Goal: Browse casually: Explore the website without a specific task or goal

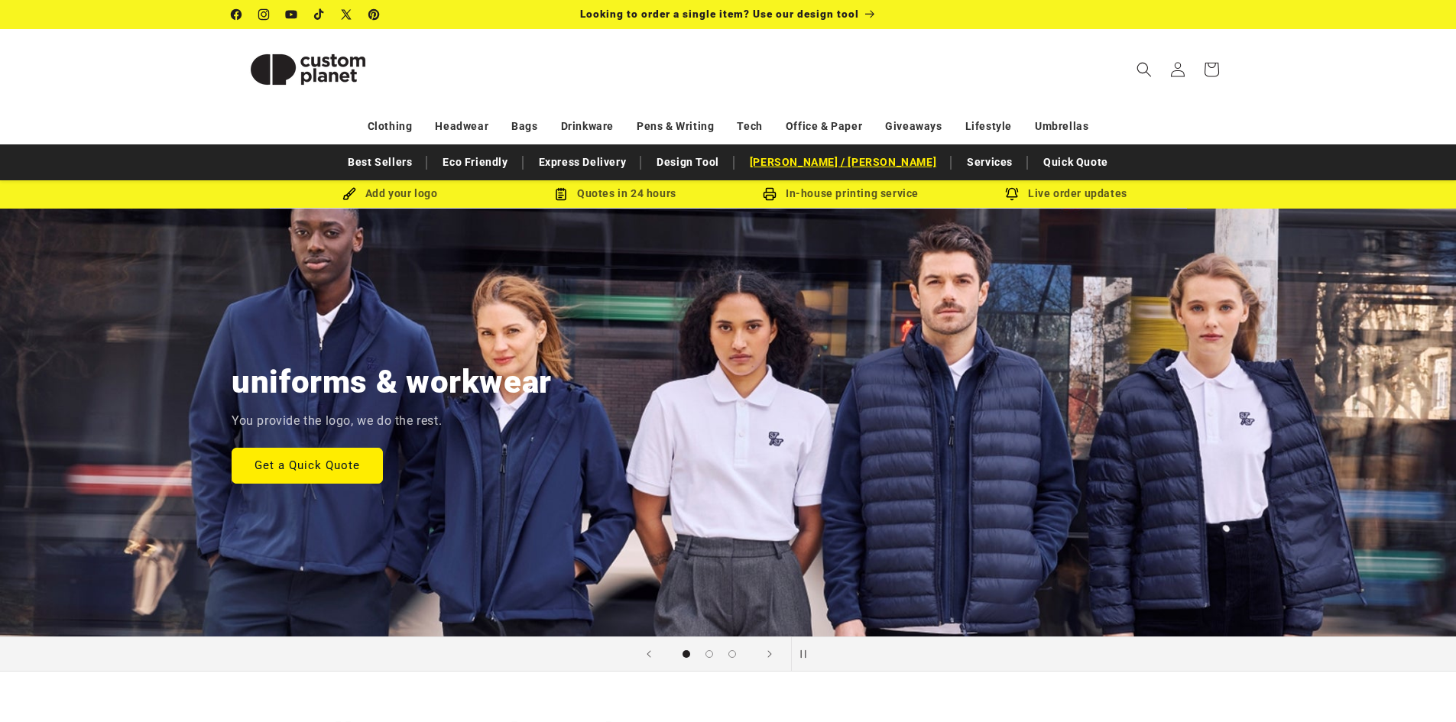
click at [867, 167] on link "[PERSON_NAME] / [PERSON_NAME]" at bounding box center [843, 162] width 202 height 27
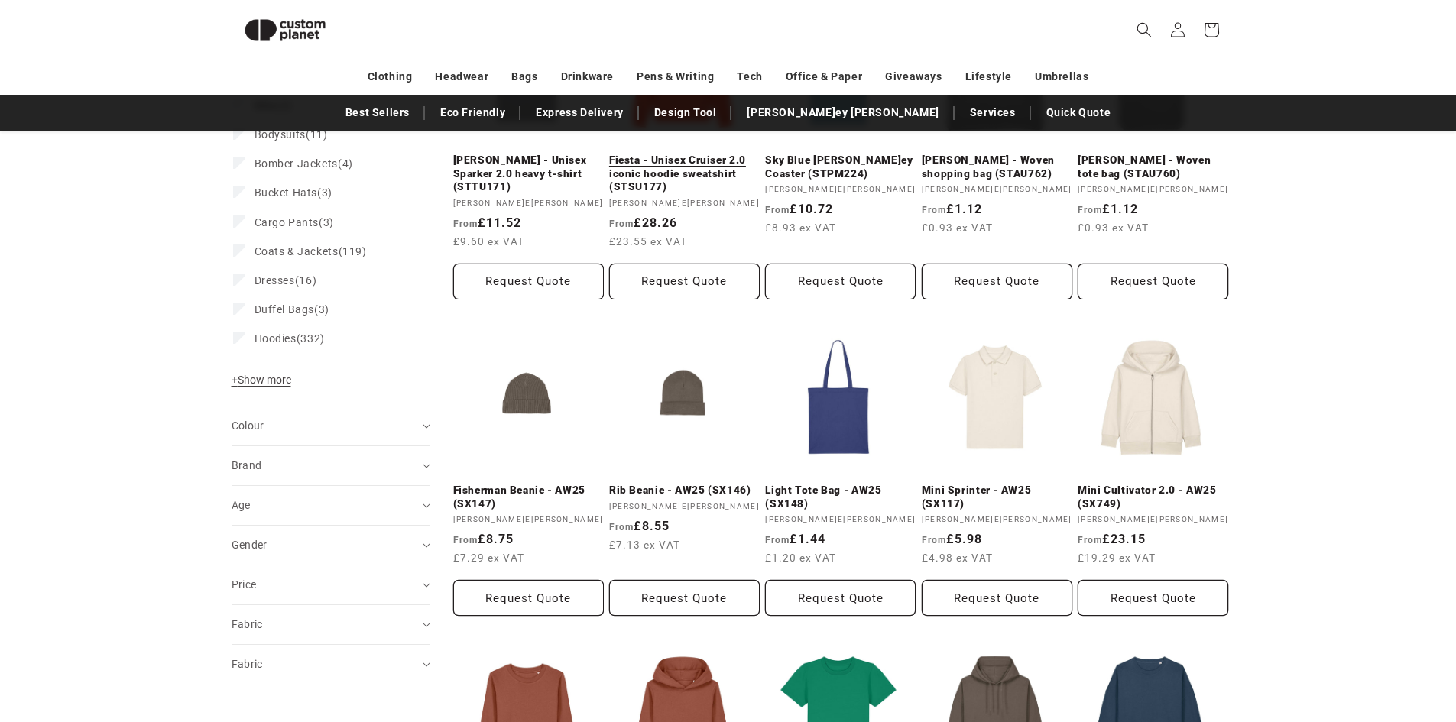
scroll to position [514, 0]
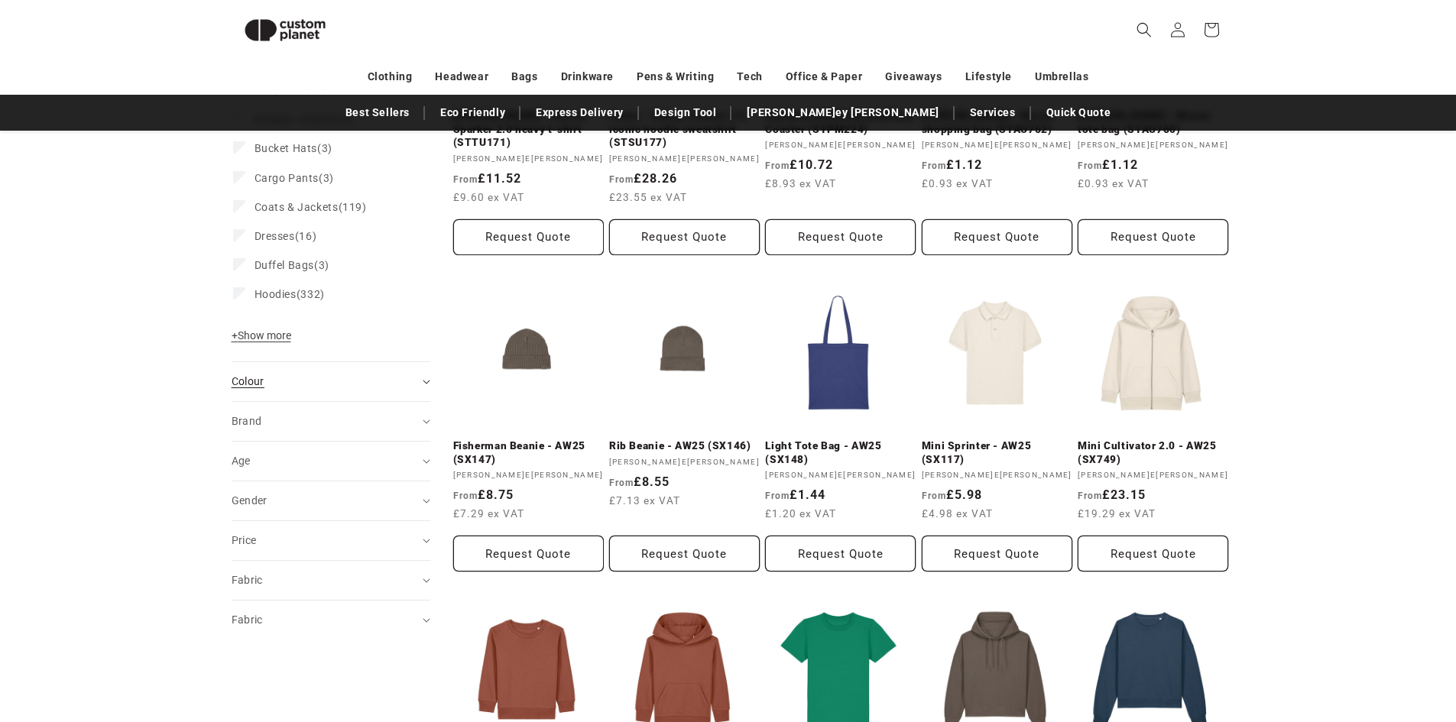
click at [332, 374] on div "Colour (0)" at bounding box center [325, 382] width 186 height 16
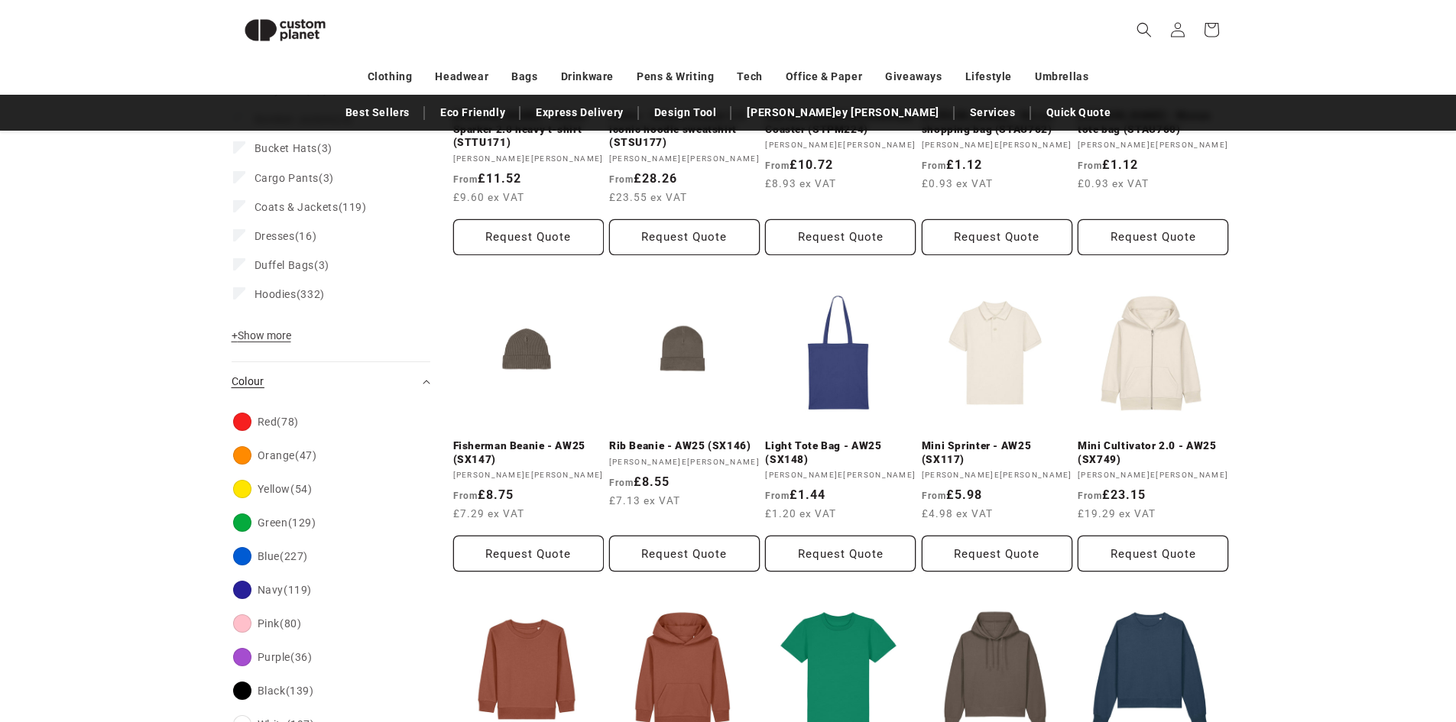
click at [332, 375] on div "Colour (0)" at bounding box center [325, 382] width 186 height 16
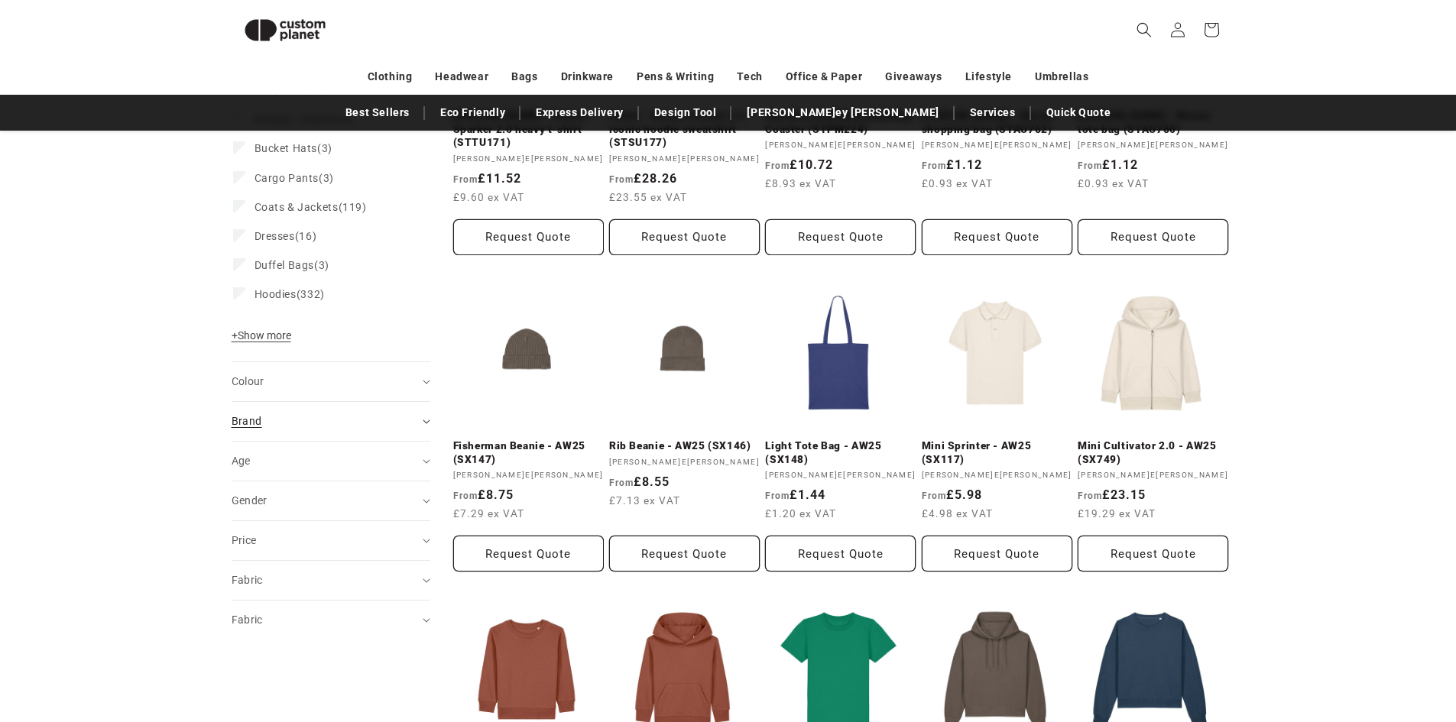
click at [317, 425] on div "Brand (0)" at bounding box center [325, 421] width 186 height 16
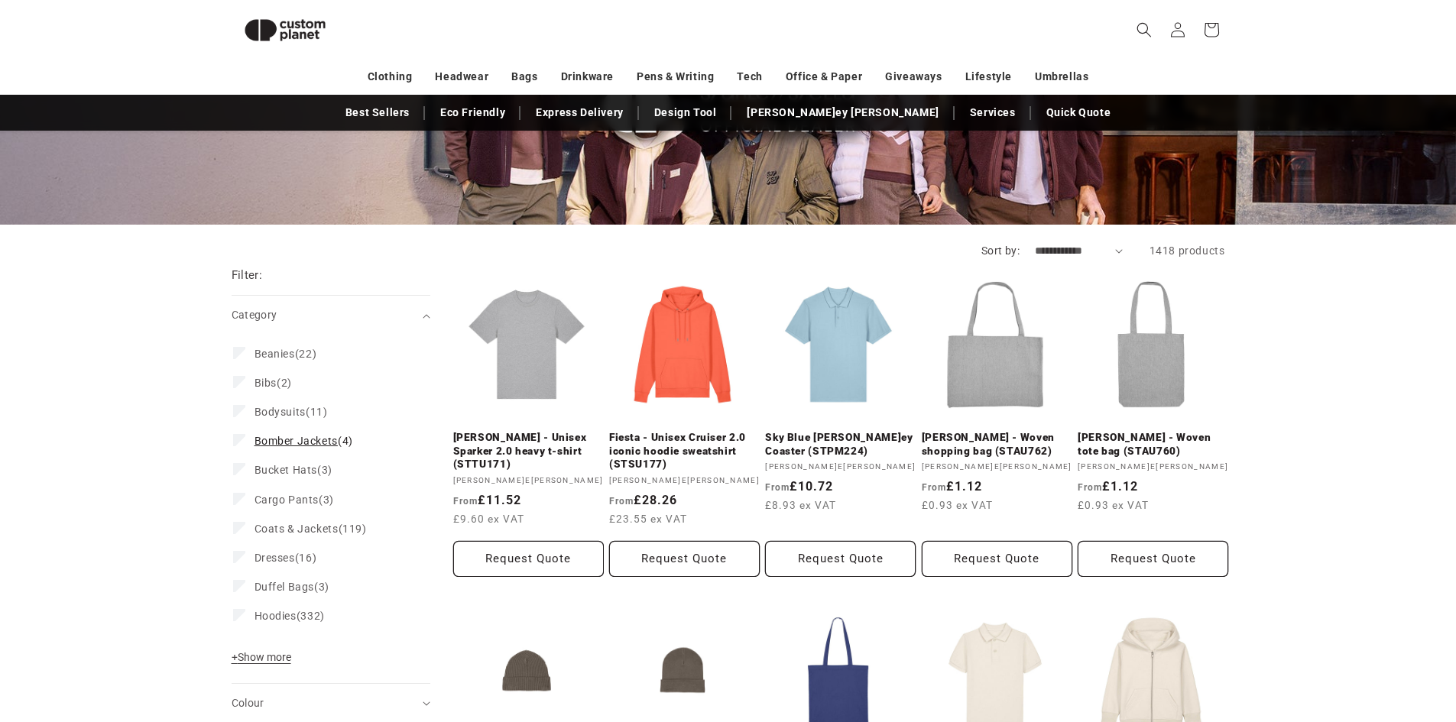
scroll to position [0, 0]
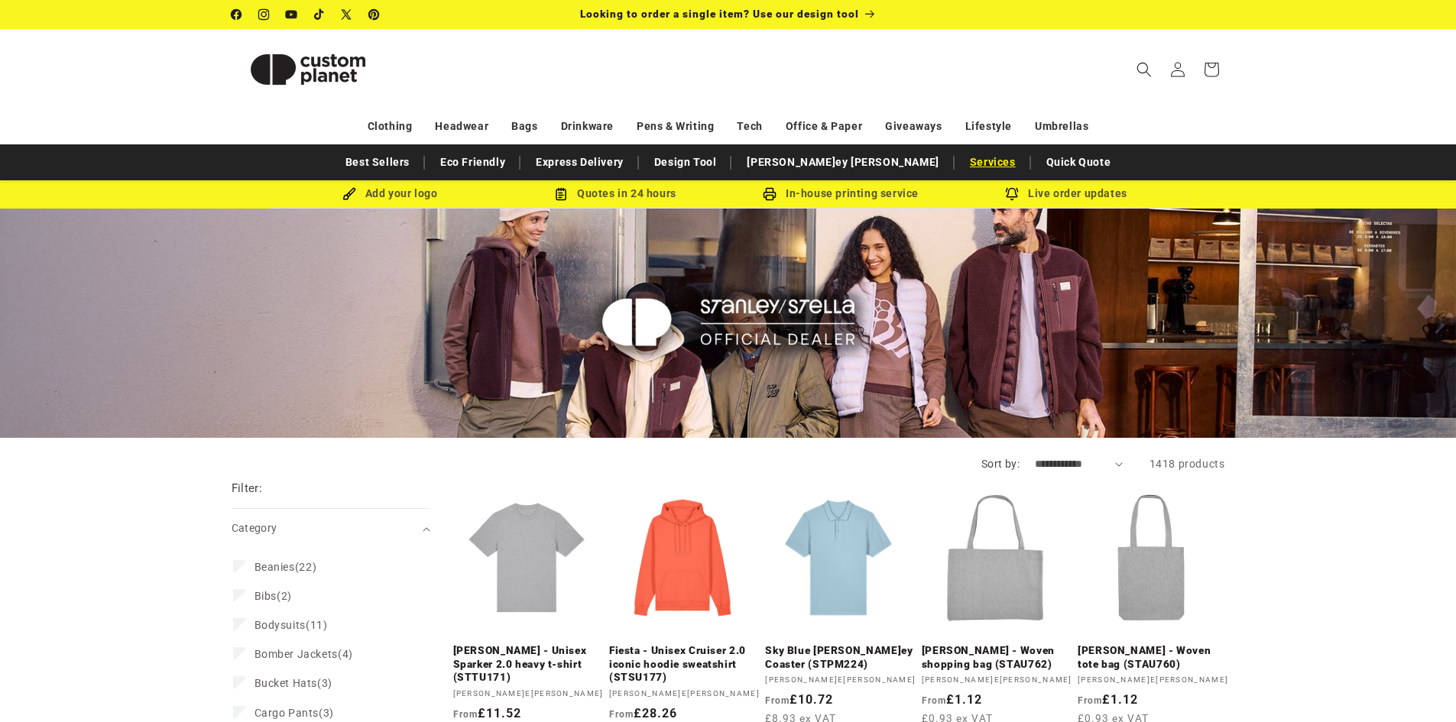
click at [962, 167] on link "Services" at bounding box center [992, 162] width 61 height 27
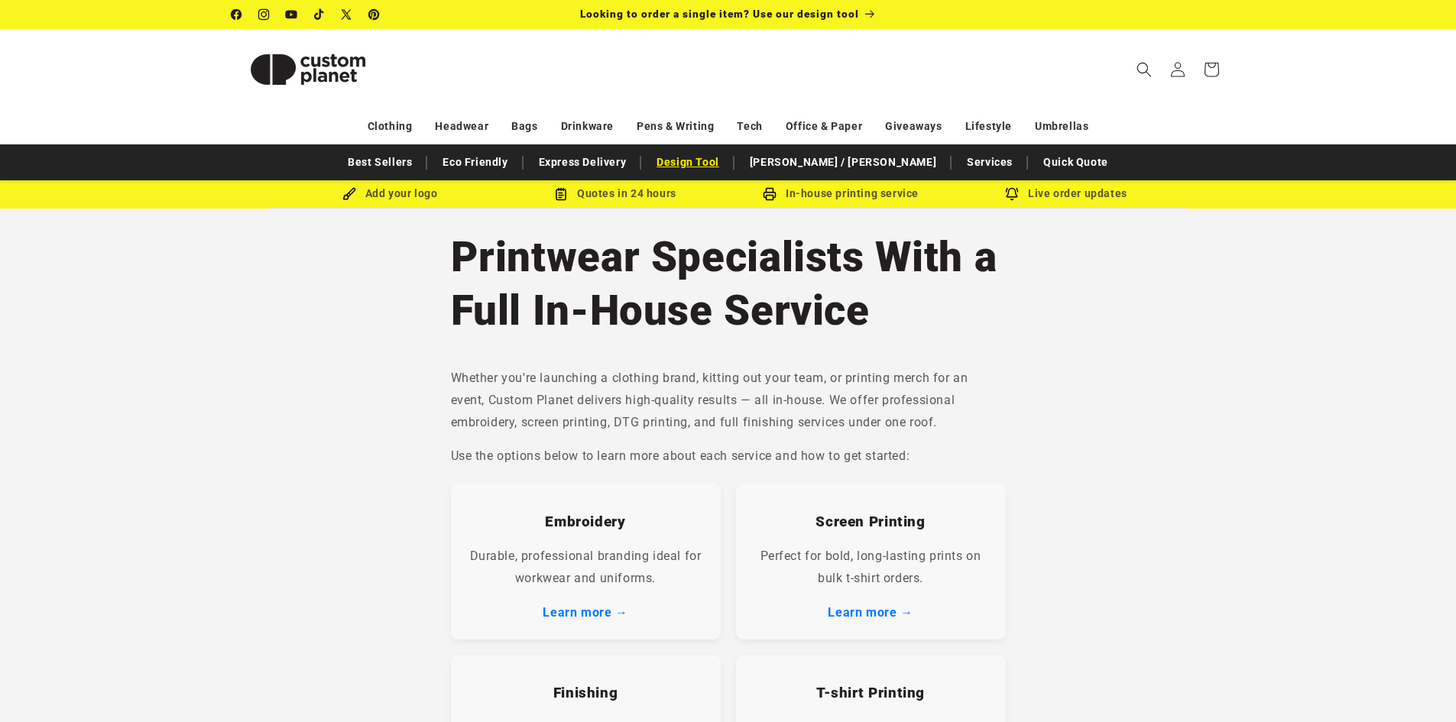
click at [714, 157] on link "Design Tool" at bounding box center [688, 162] width 78 height 27
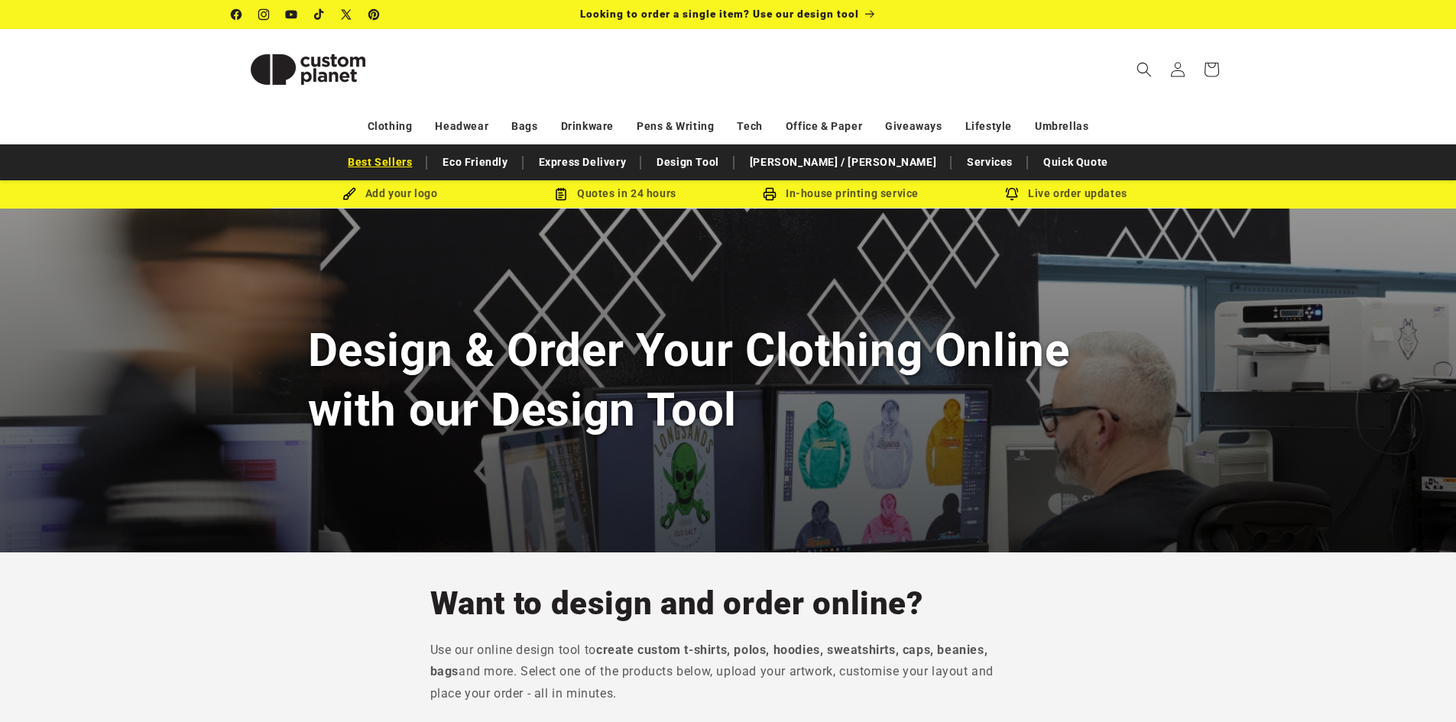
click at [420, 167] on link "Best Sellers" at bounding box center [379, 162] width 79 height 27
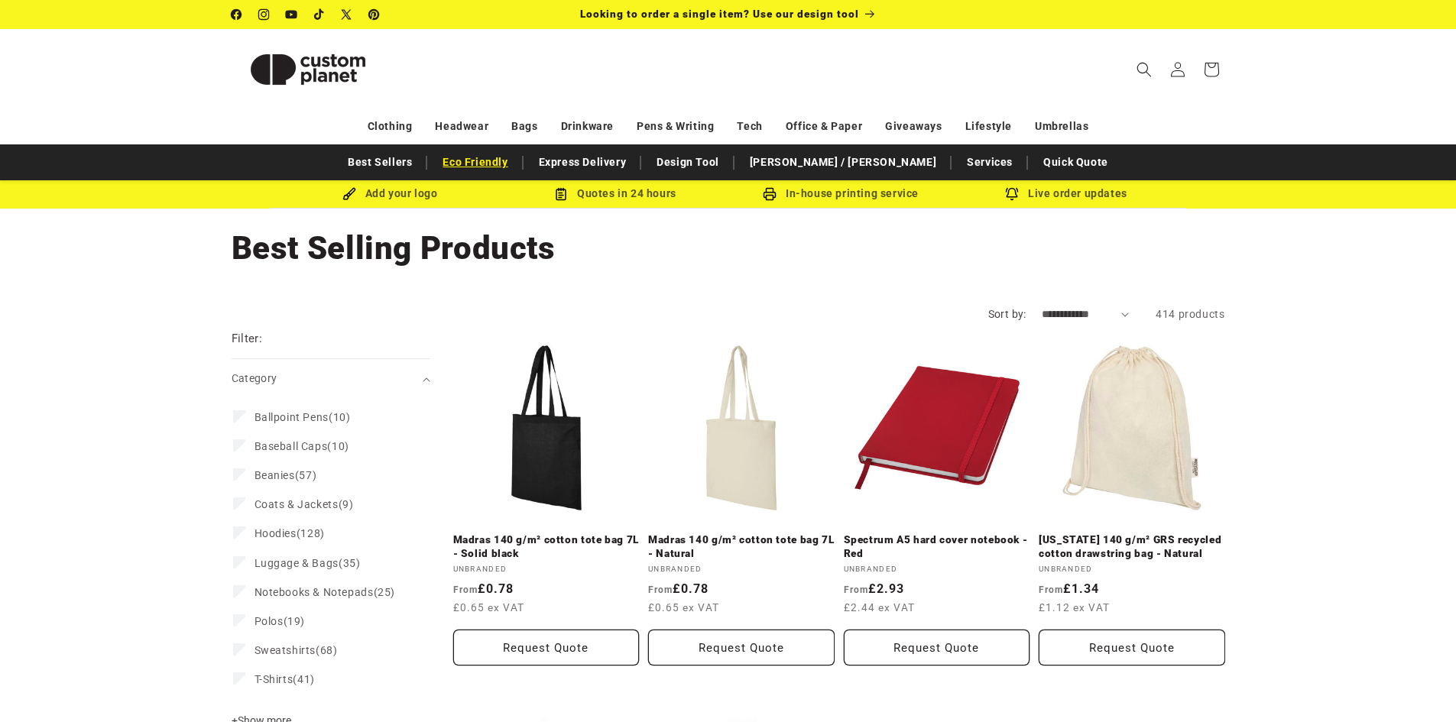
click at [515, 158] on link "Eco Friendly" at bounding box center [475, 162] width 80 height 27
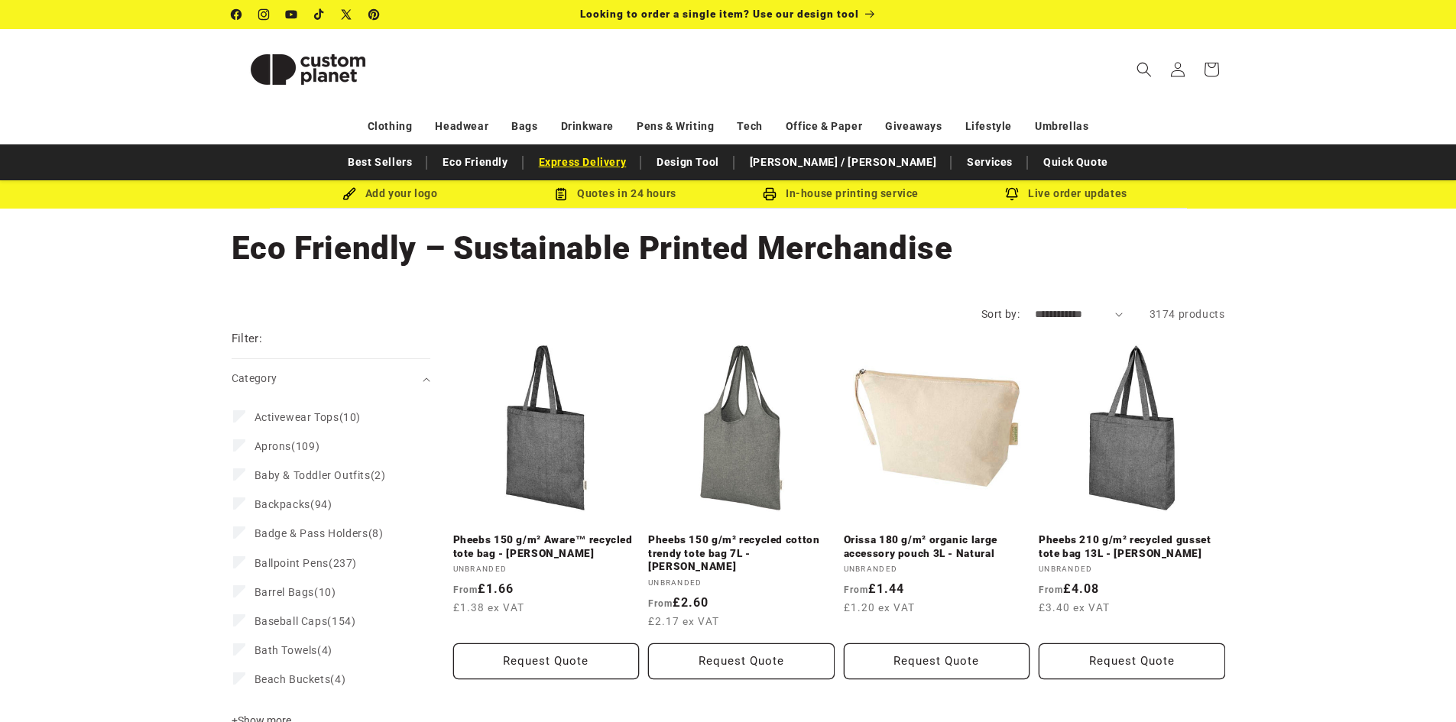
click at [596, 167] on link "Express Delivery" at bounding box center [582, 162] width 103 height 27
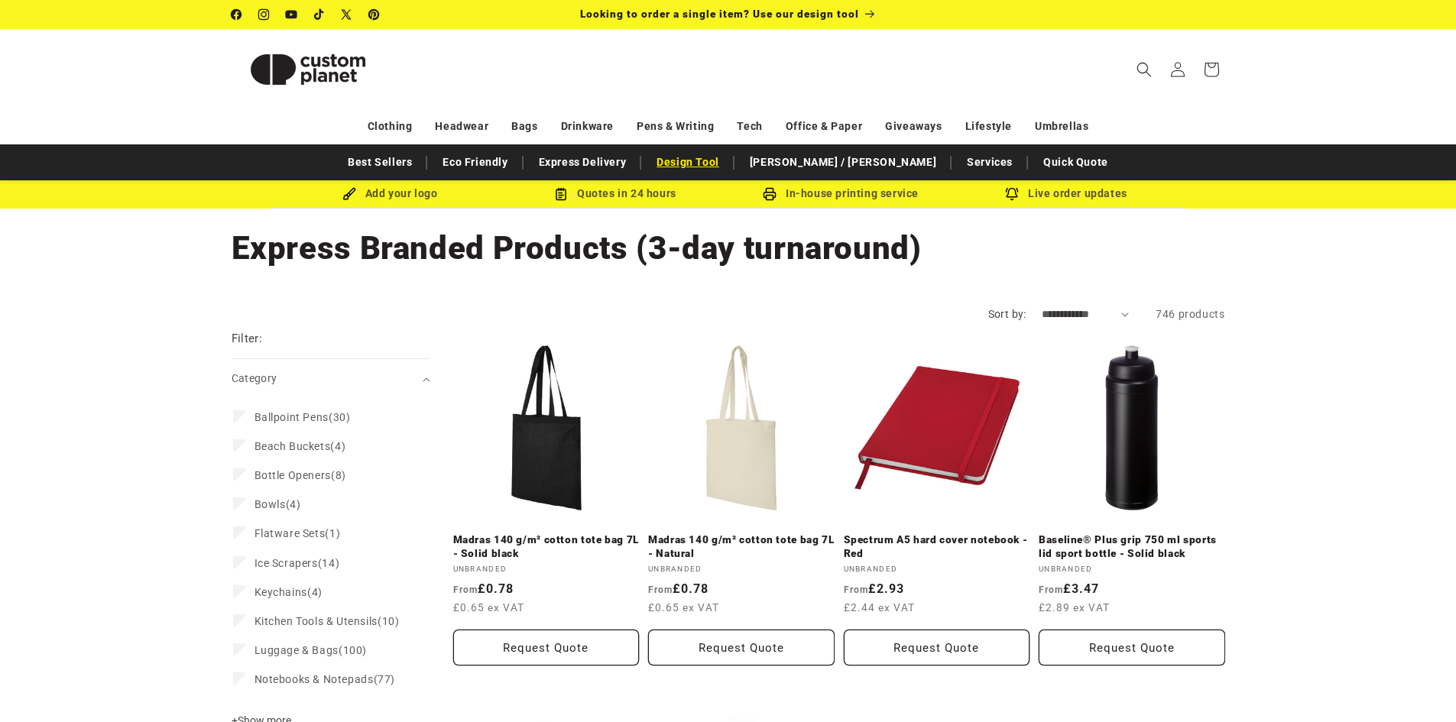
click at [727, 167] on link "Design Tool" at bounding box center [688, 162] width 78 height 27
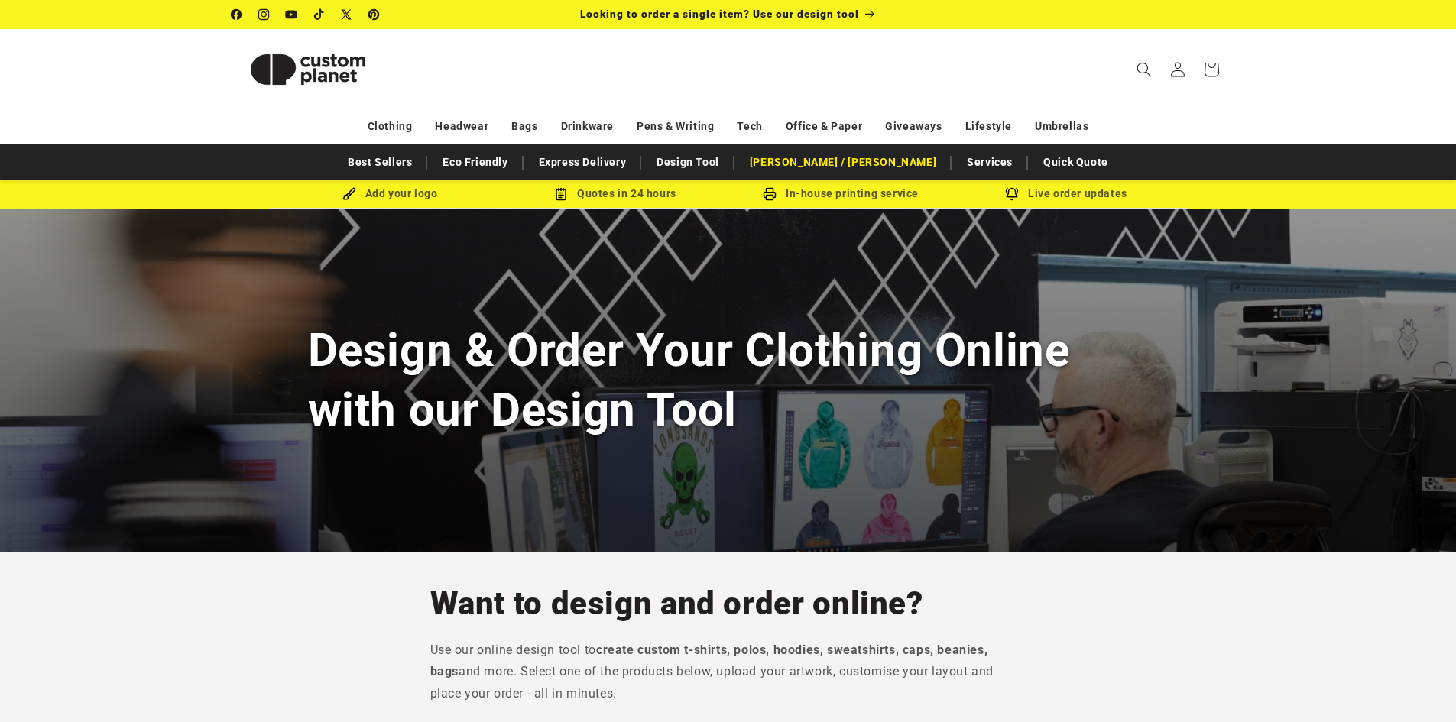
click at [825, 161] on link "[PERSON_NAME] / [PERSON_NAME]" at bounding box center [843, 162] width 202 height 27
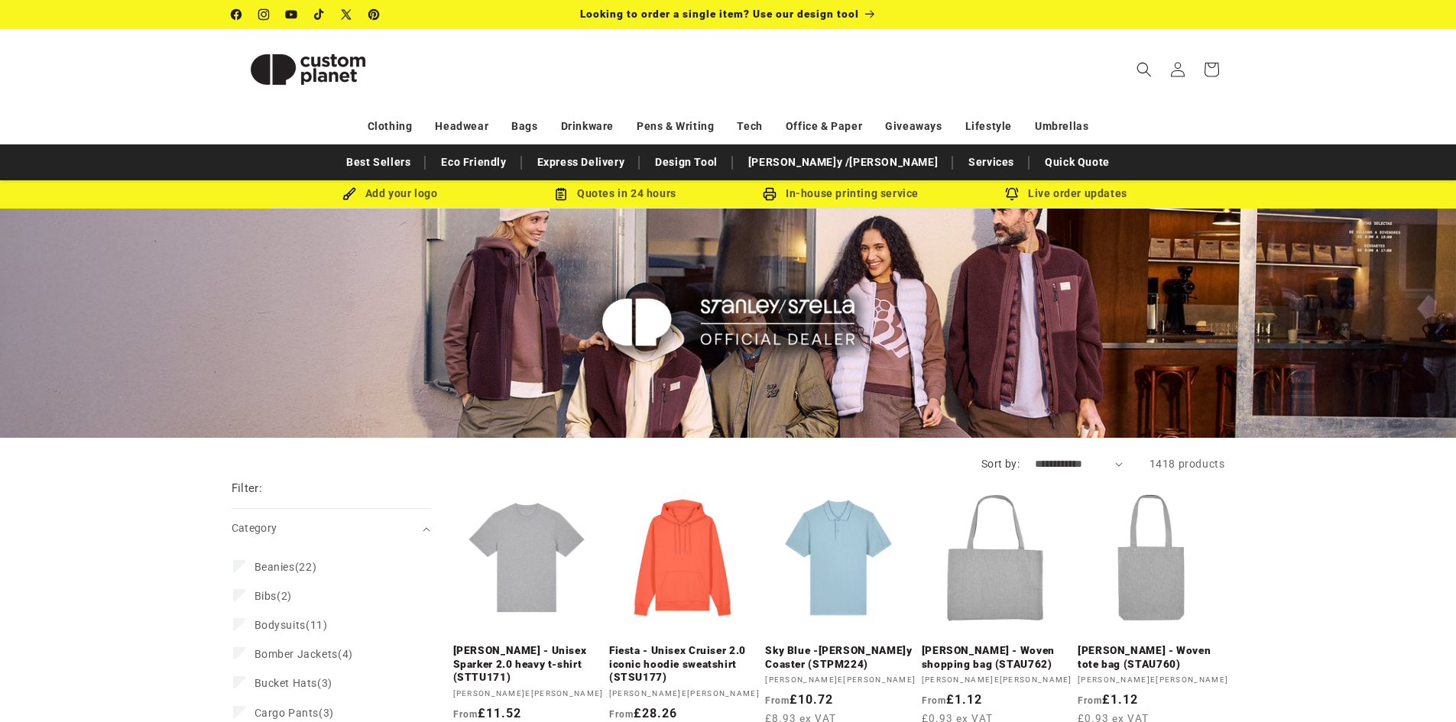
click at [961, 167] on link "Services" at bounding box center [991, 162] width 61 height 27
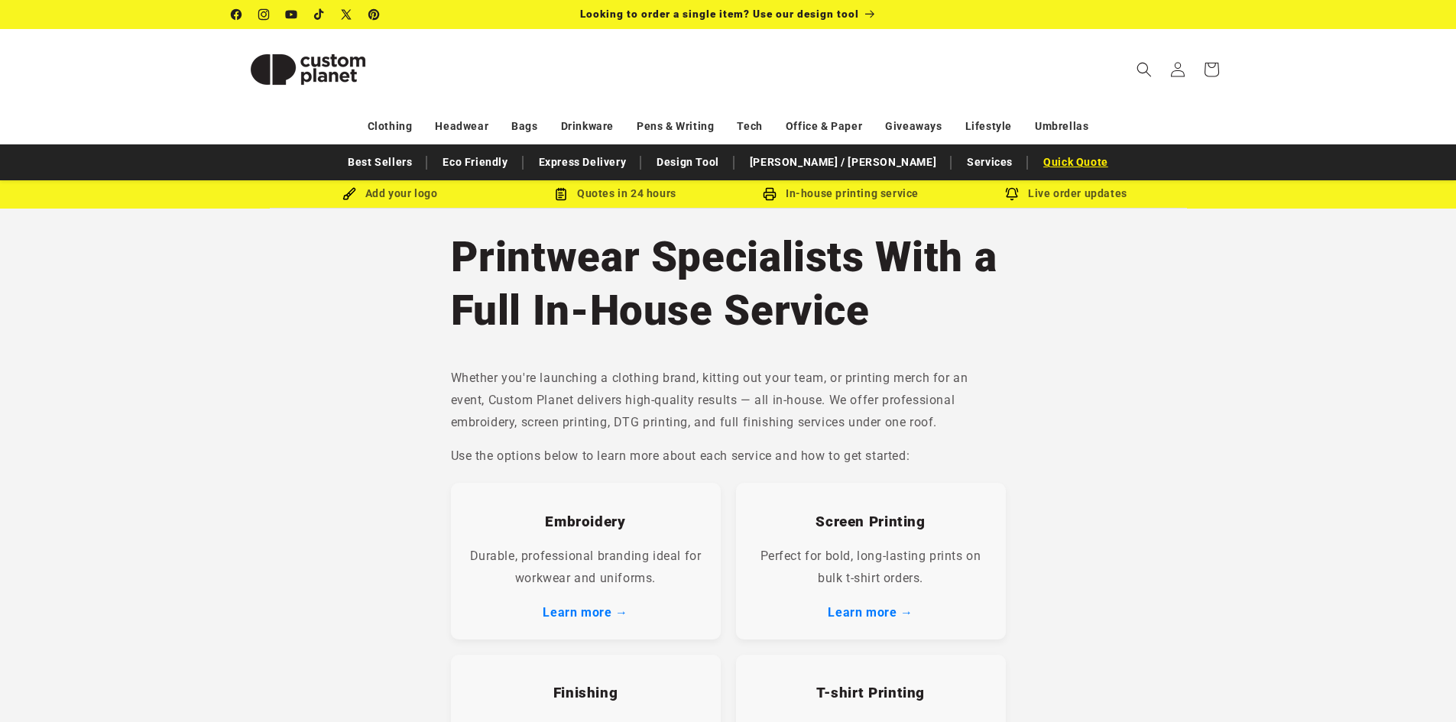
click at [1036, 161] on link "Quick Quote" at bounding box center [1076, 162] width 80 height 27
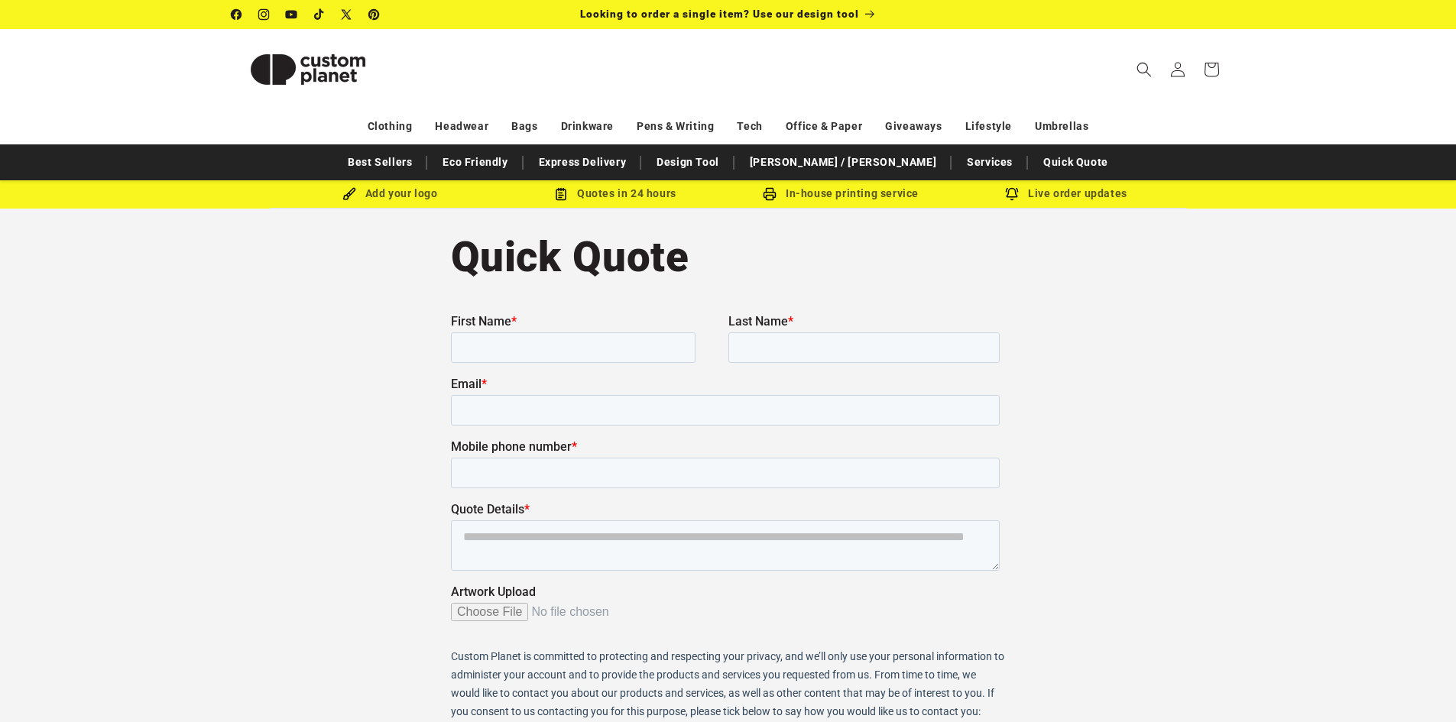
click at [292, 89] on img at bounding box center [308, 69] width 153 height 69
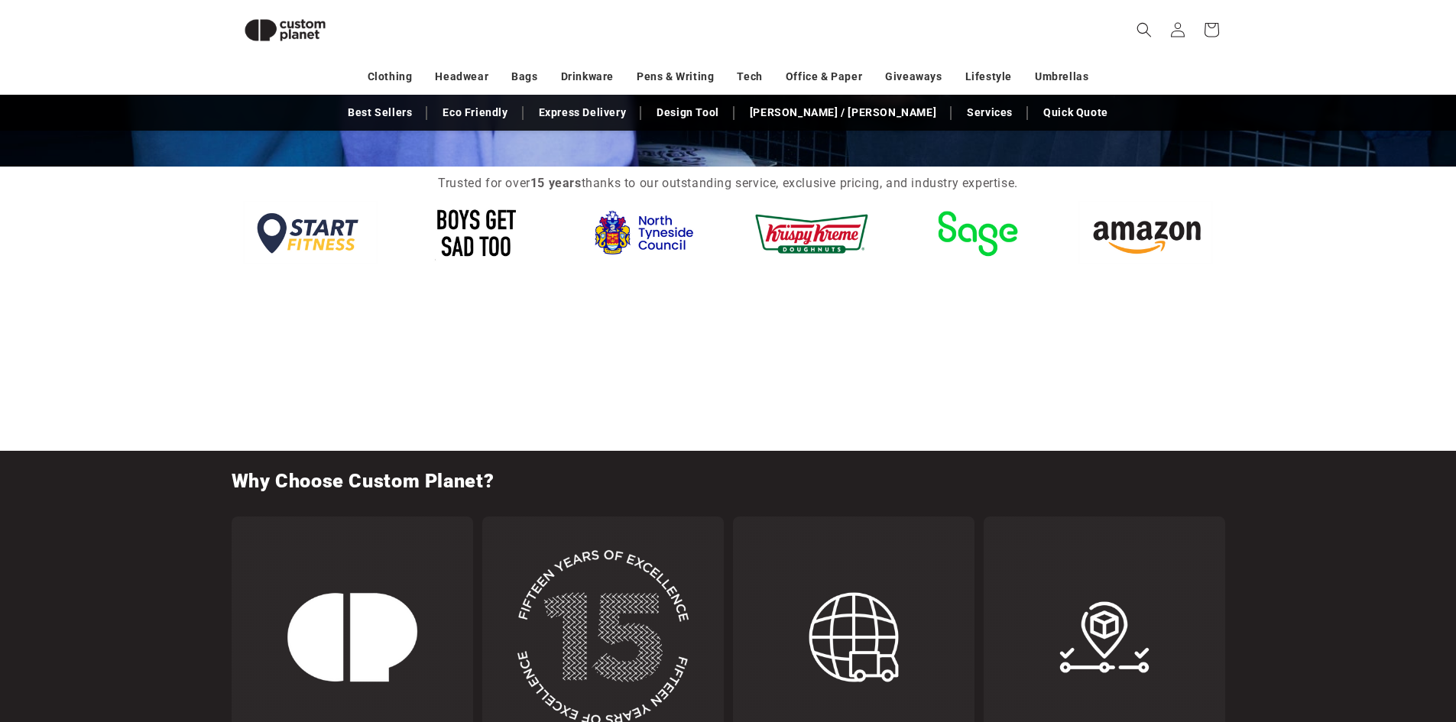
scroll to position [0, 2912]
click at [504, 238] on img at bounding box center [477, 232] width 135 height 63
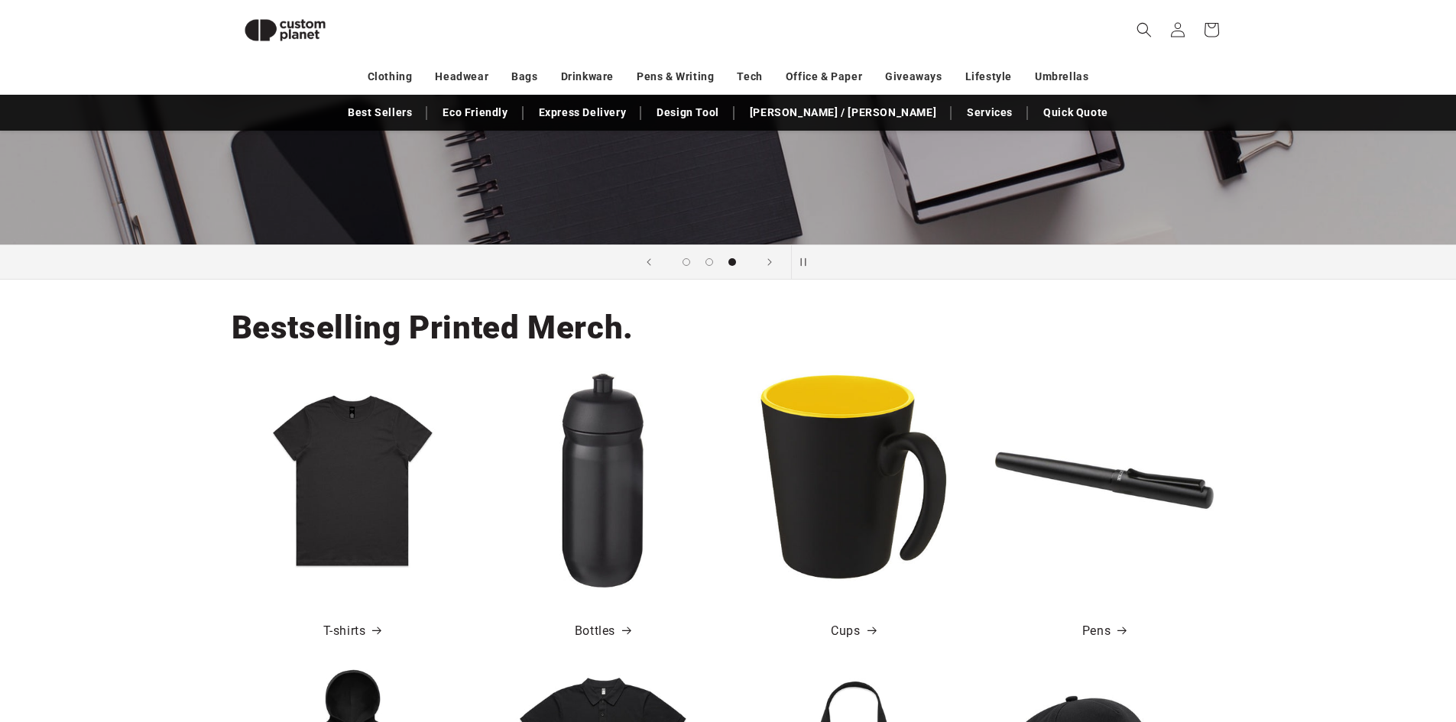
scroll to position [0, 0]
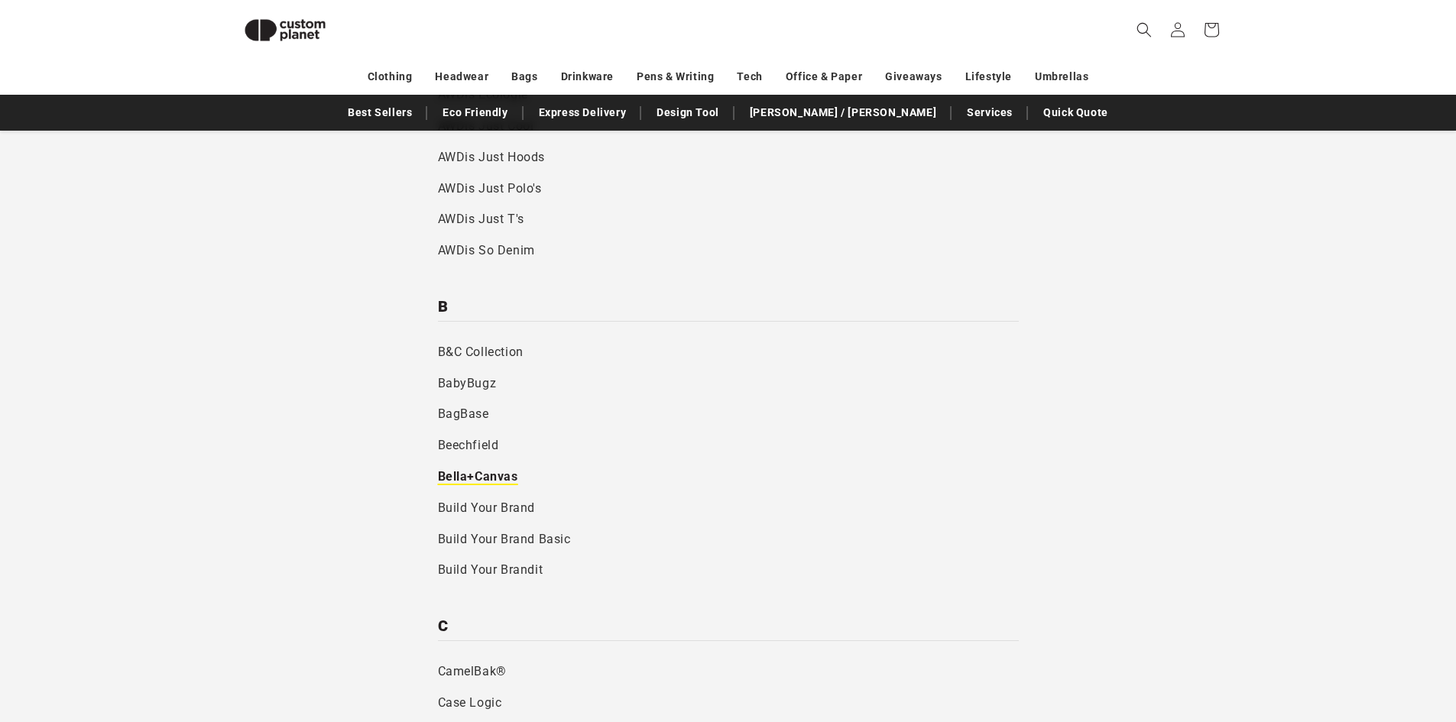
scroll to position [744, 0]
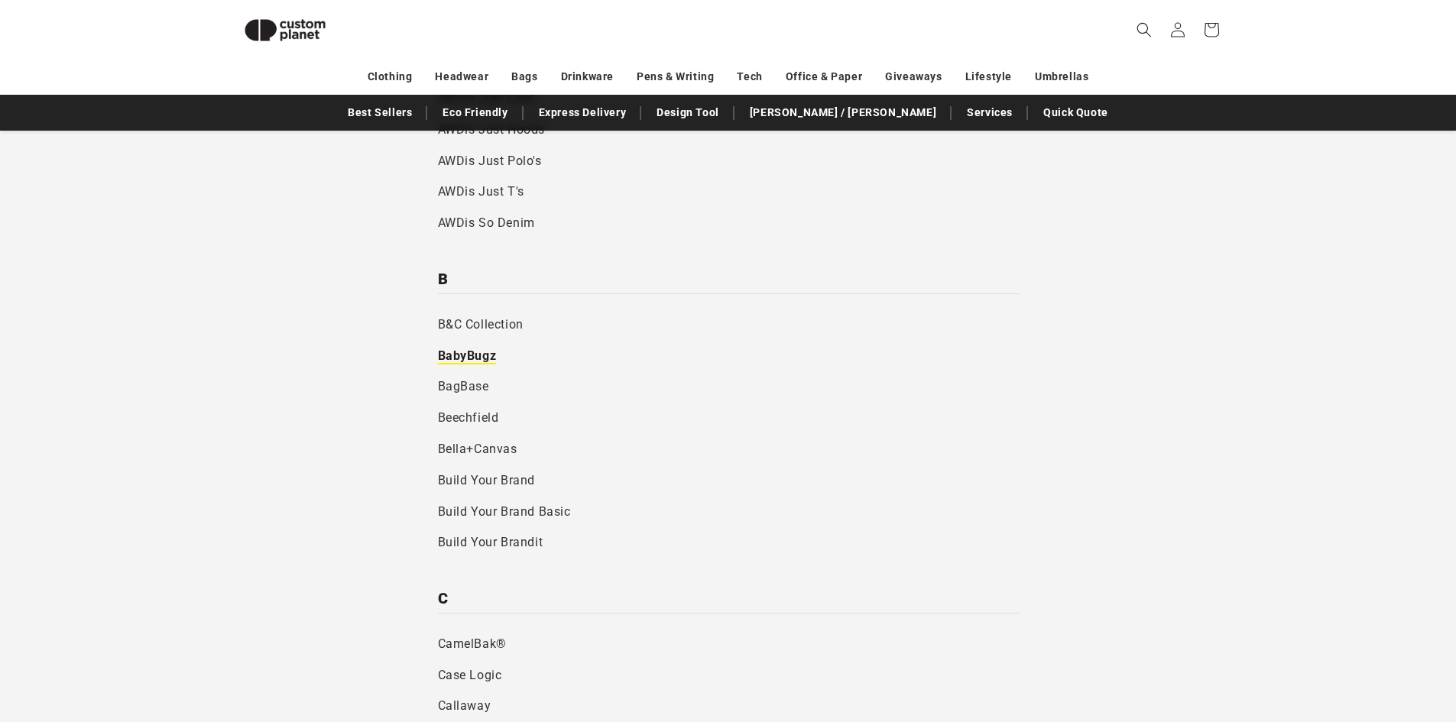
click at [475, 352] on link "BabyBugz" at bounding box center [728, 356] width 581 height 31
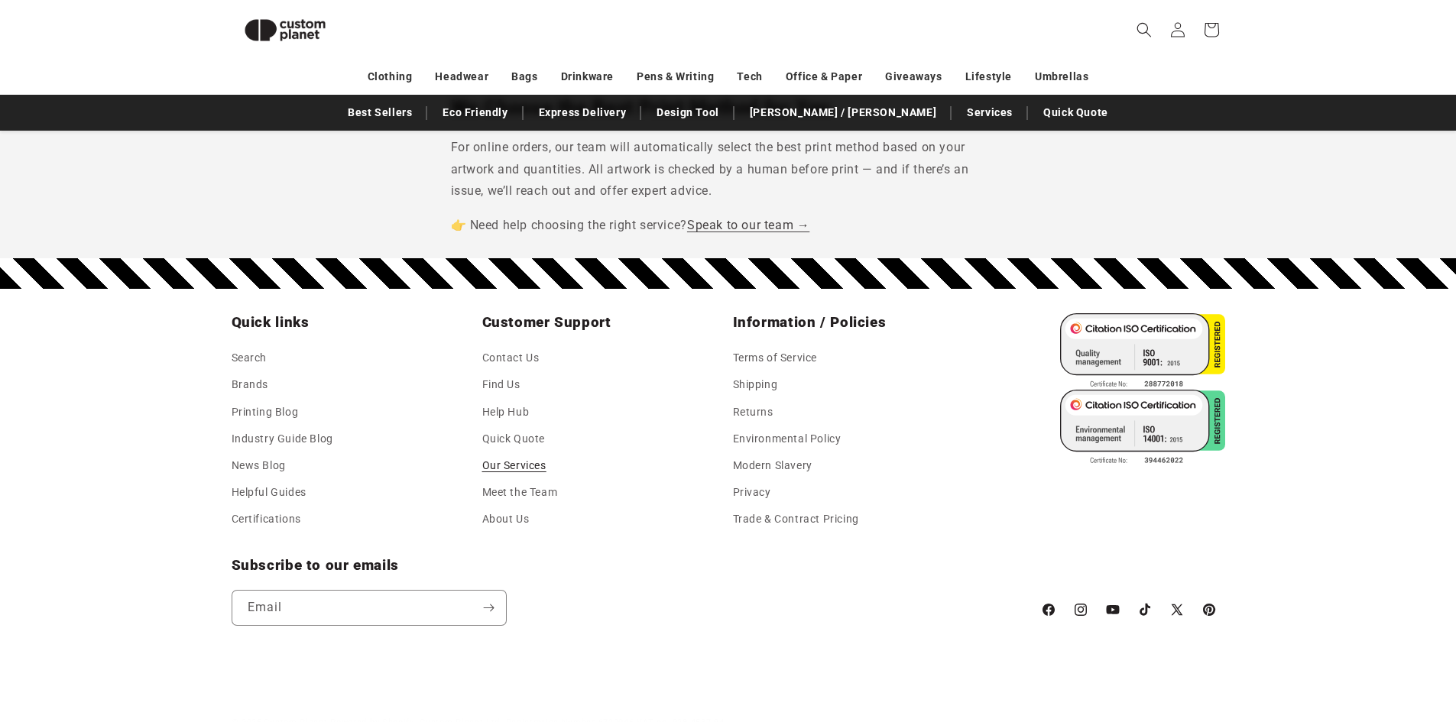
scroll to position [1491, 0]
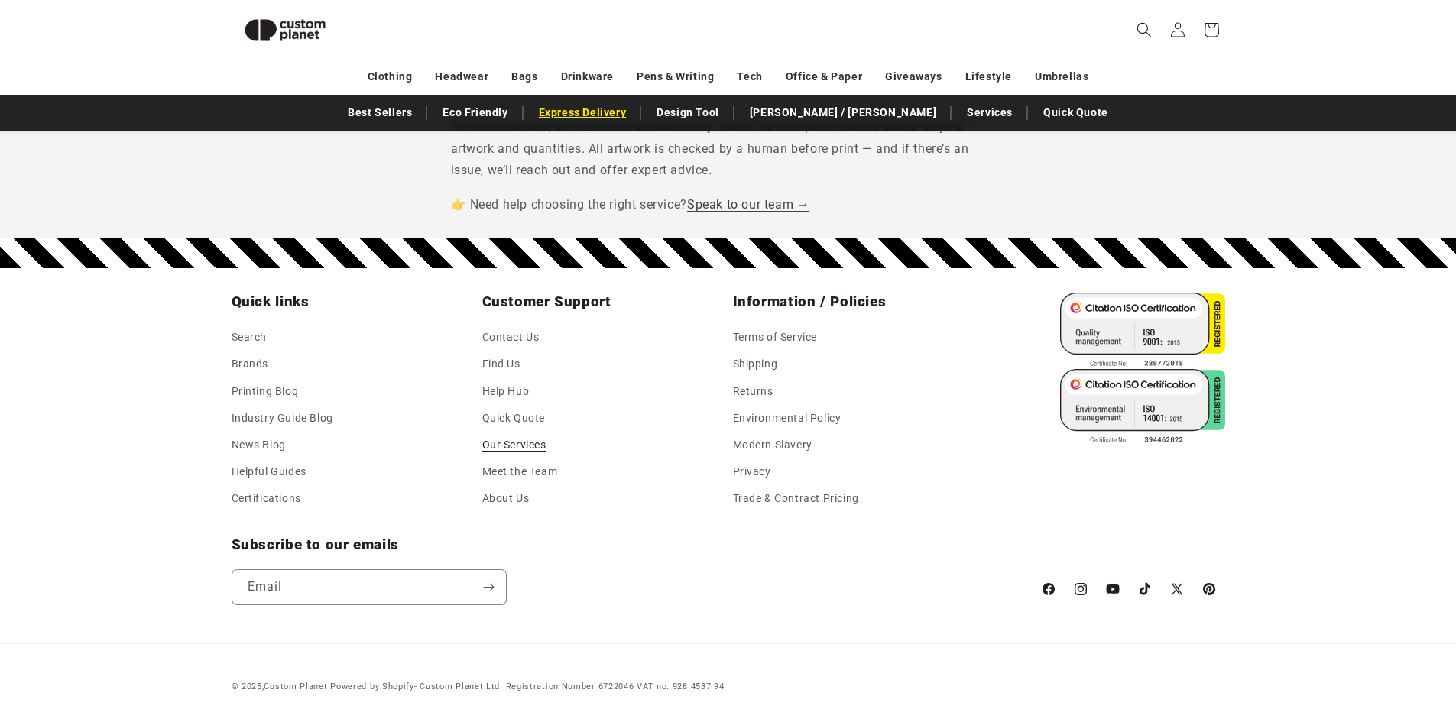
click at [634, 115] on link "Express Delivery" at bounding box center [582, 112] width 103 height 27
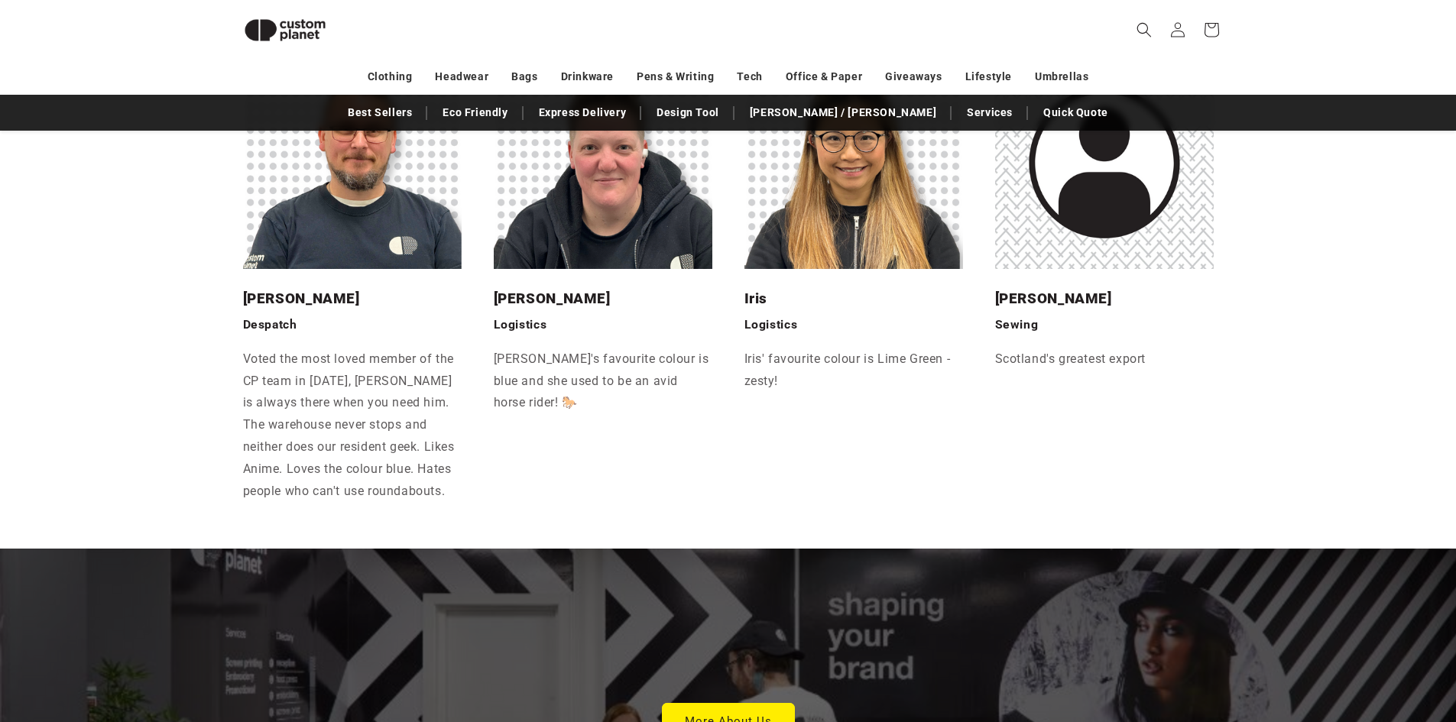
scroll to position [3877, 0]
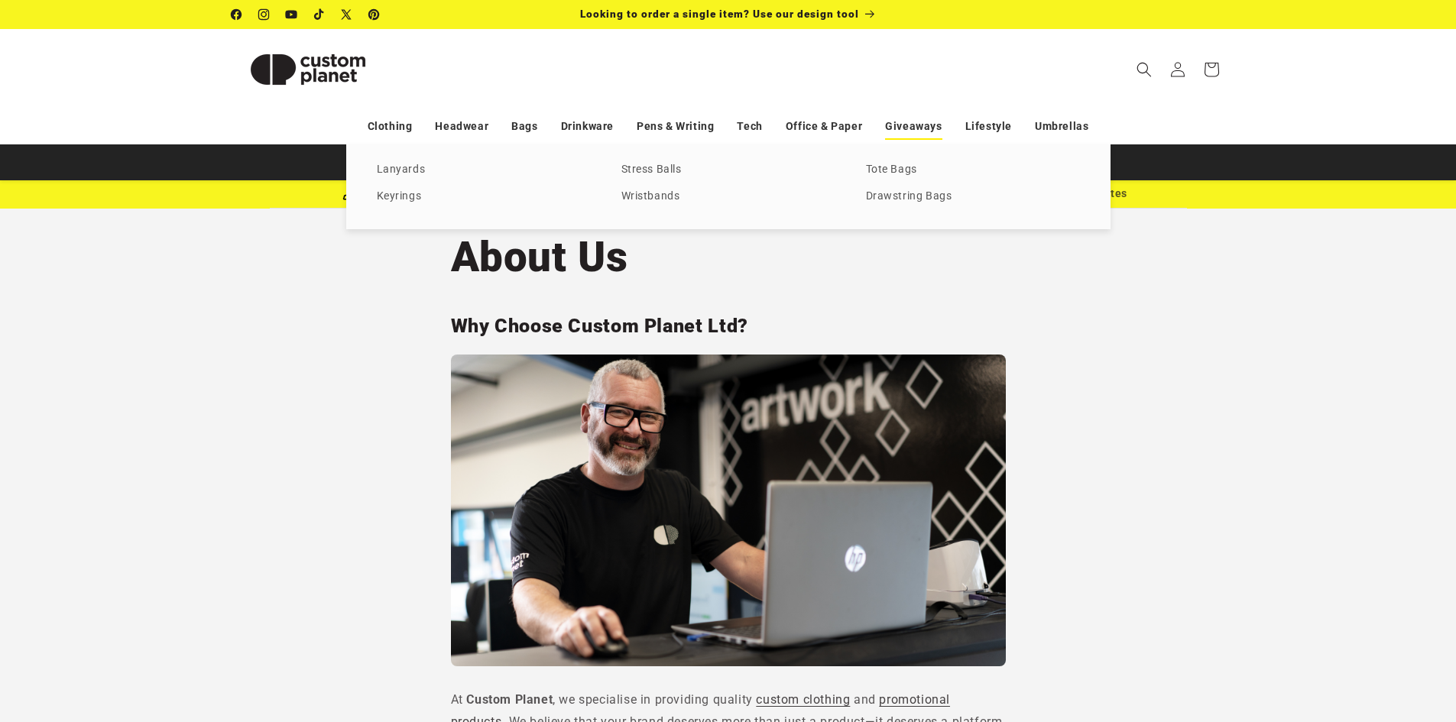
click at [916, 130] on link "Giveaways" at bounding box center [913, 126] width 57 height 27
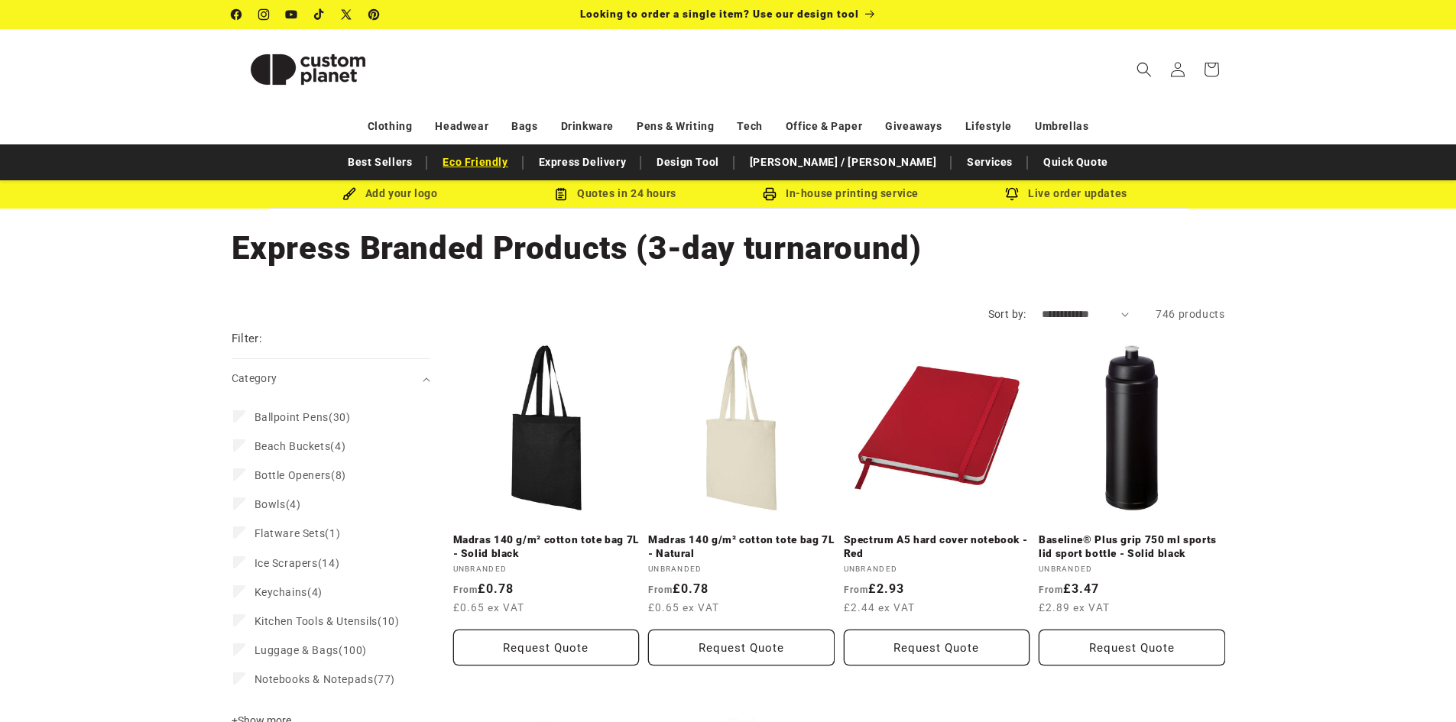
click at [515, 164] on link "Eco Friendly" at bounding box center [475, 162] width 80 height 27
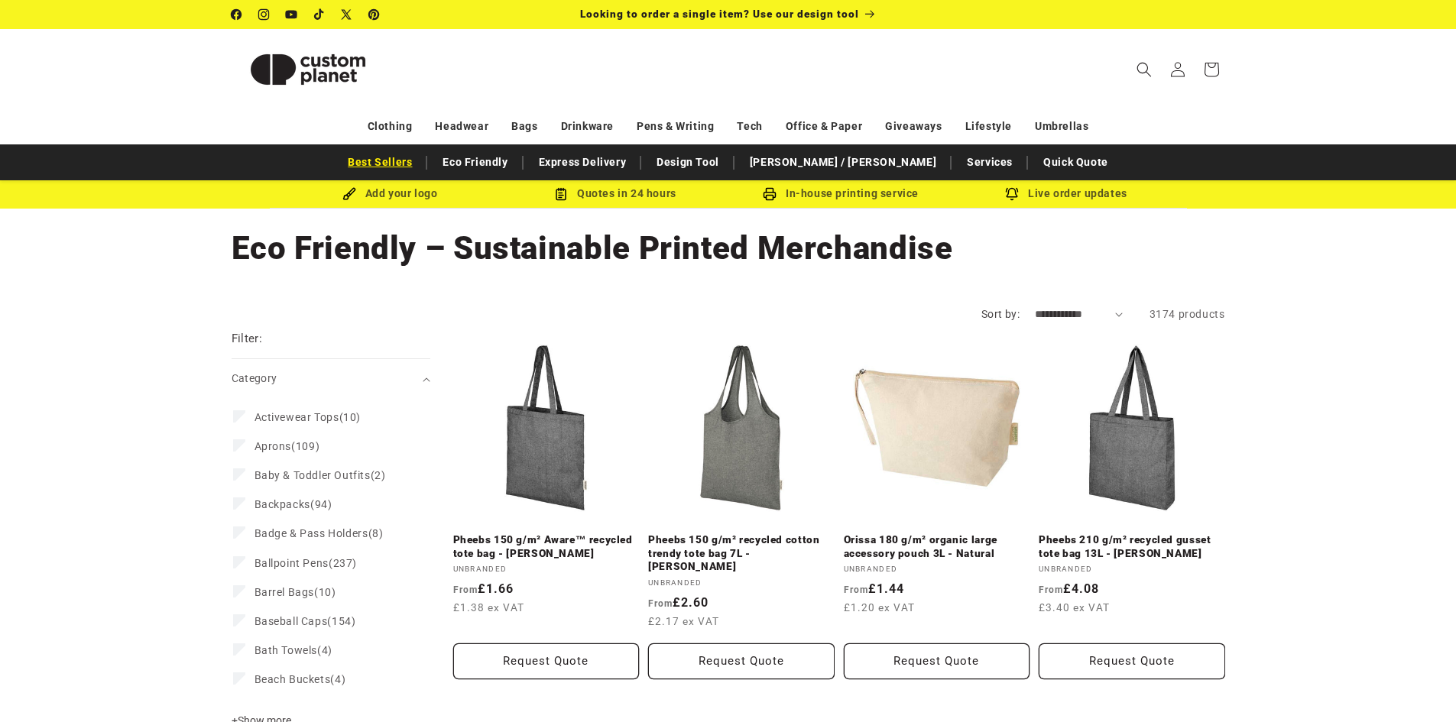
click at [420, 164] on link "Best Sellers" at bounding box center [379, 162] width 79 height 27
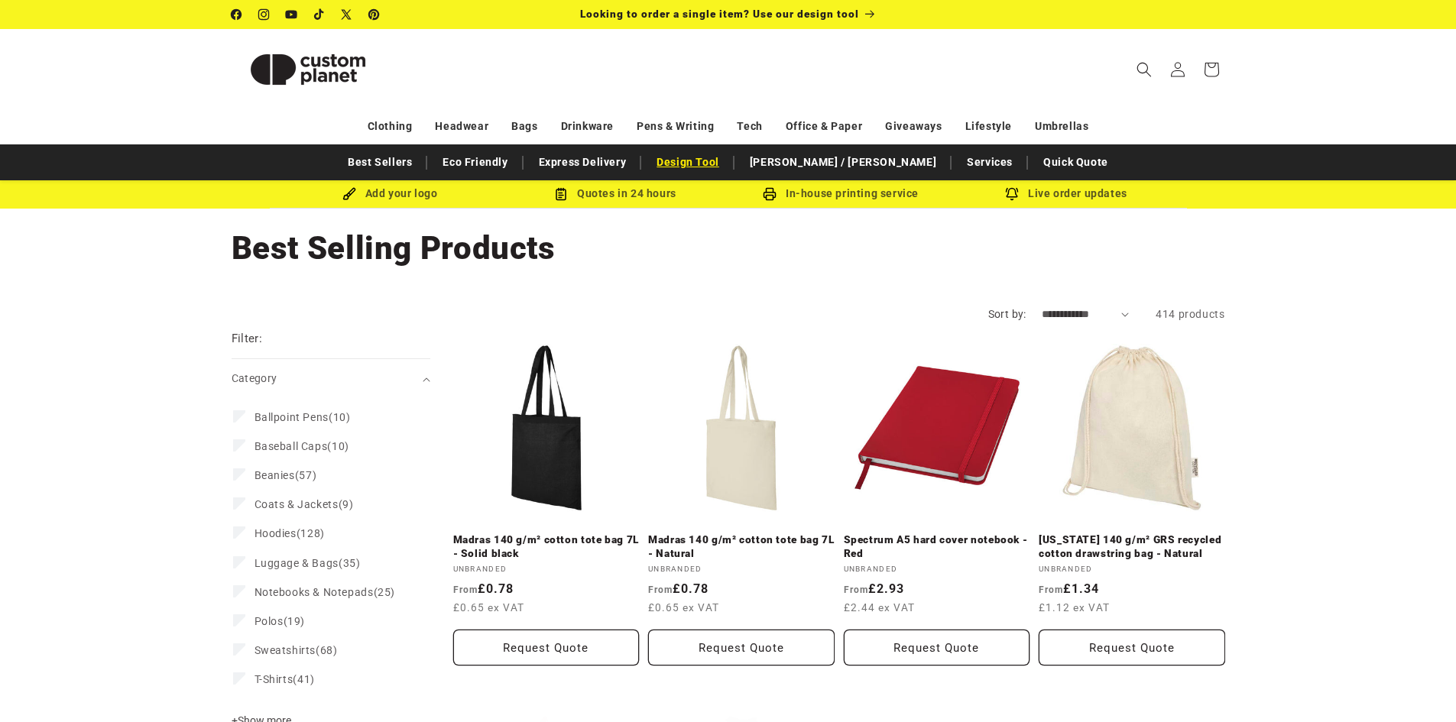
click at [727, 167] on link "Design Tool" at bounding box center [688, 162] width 78 height 27
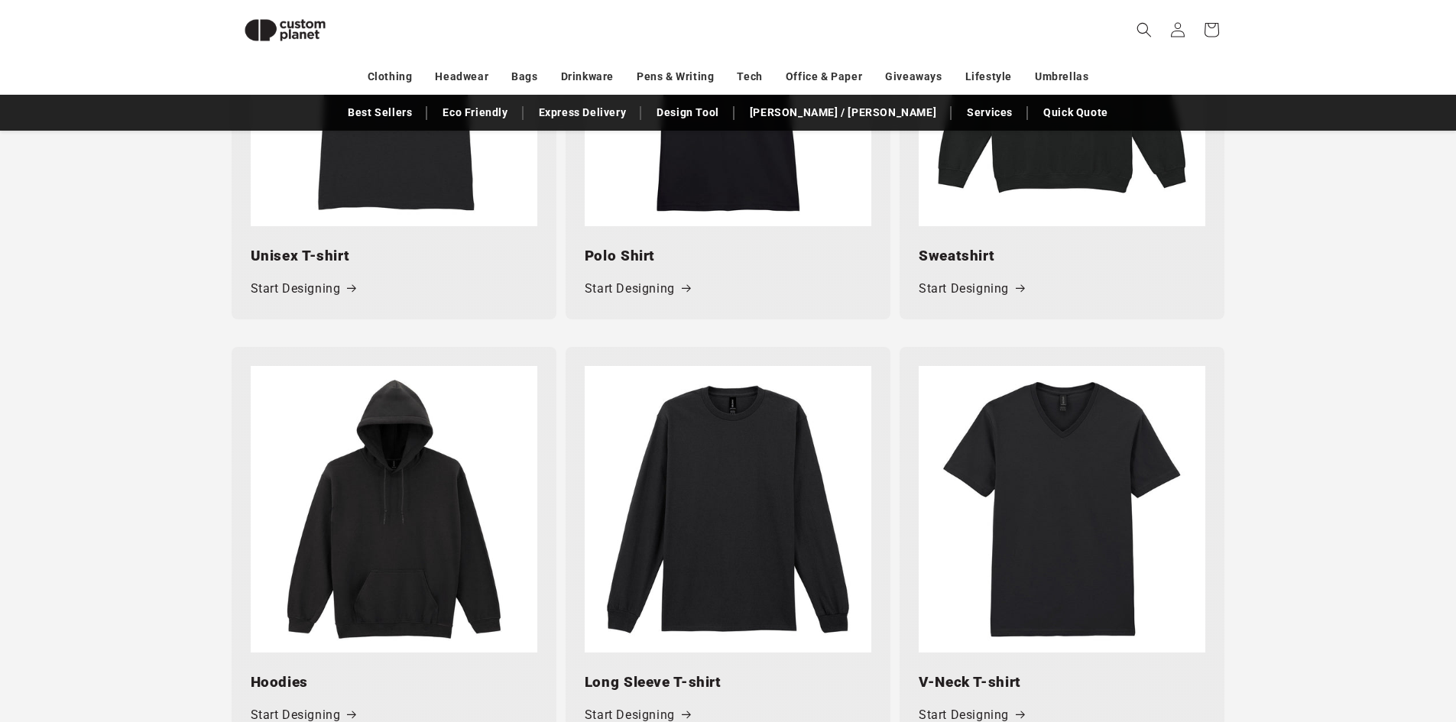
scroll to position [973, 0]
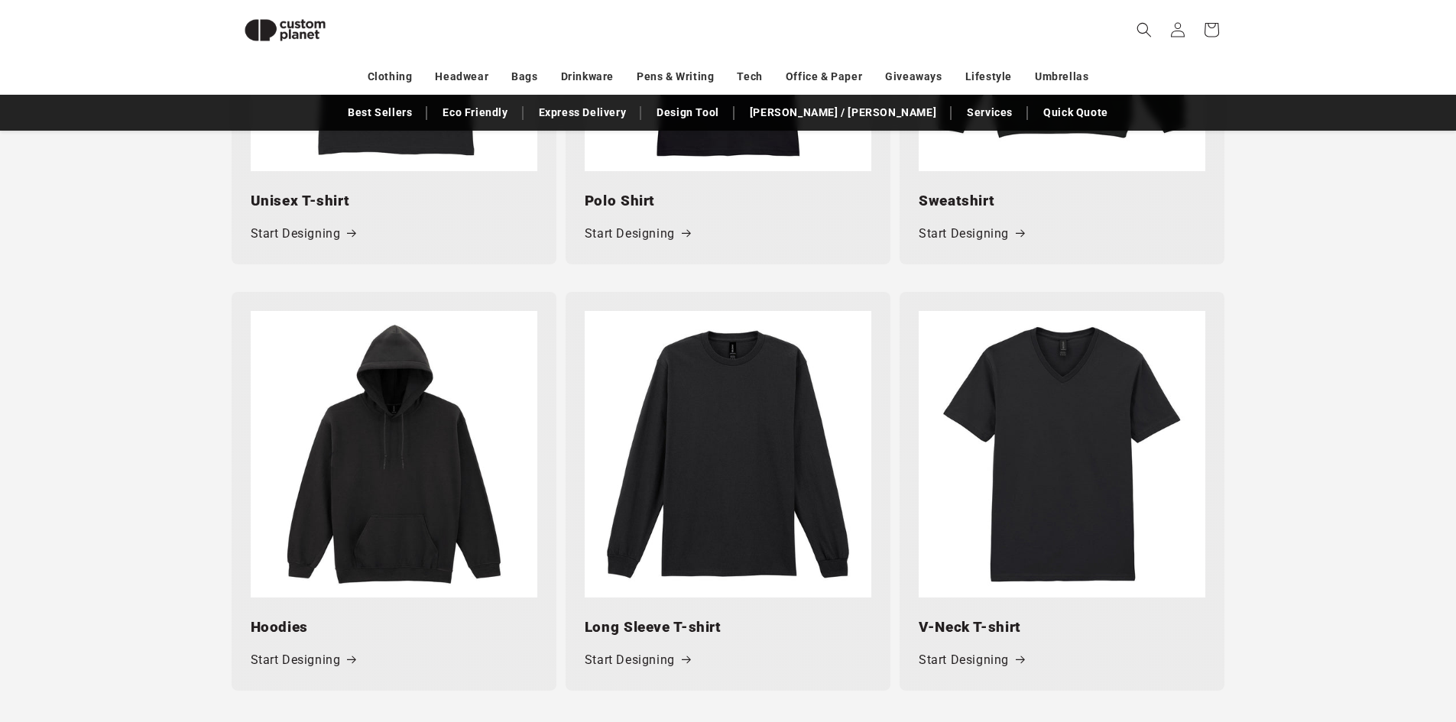
click at [673, 433] on img at bounding box center [728, 454] width 287 height 287
click at [655, 665] on link "Start Designing" at bounding box center [637, 661] width 105 height 22
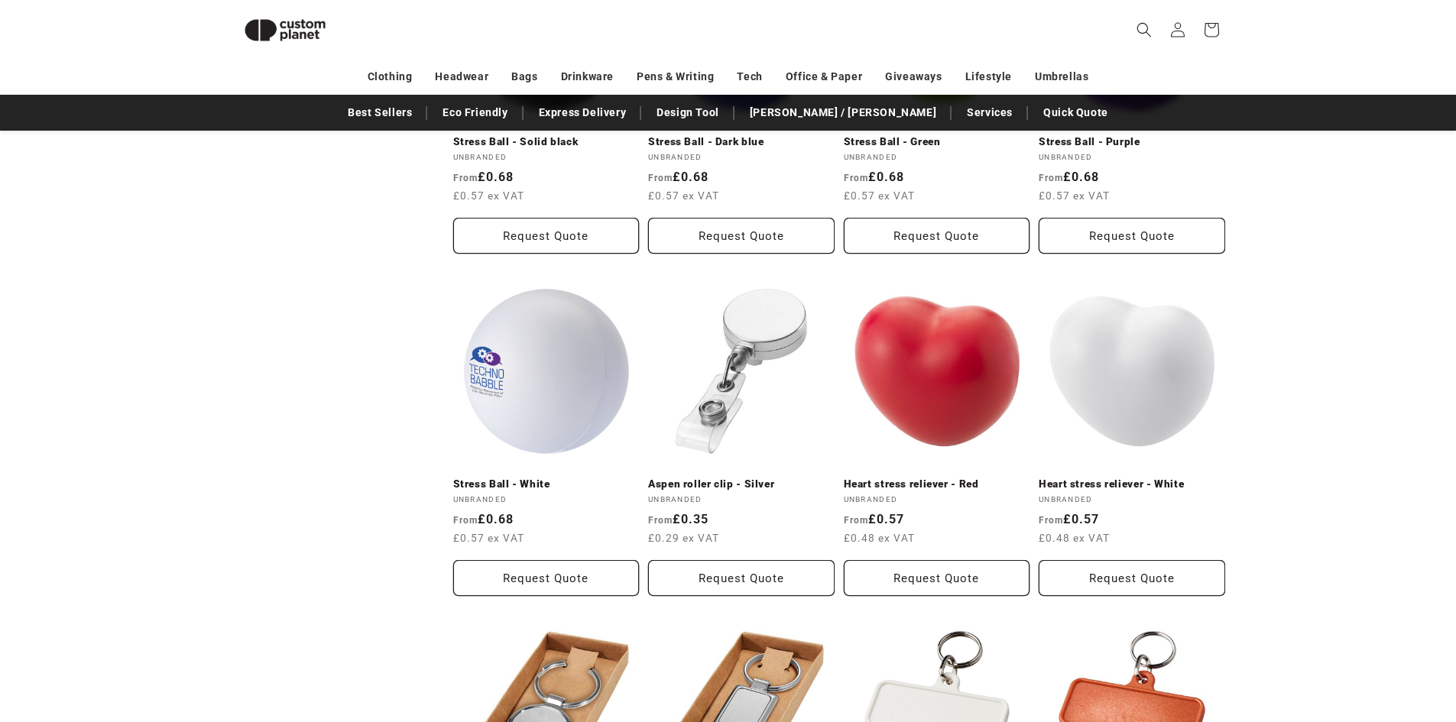
scroll to position [1507, 0]
